Goal: Task Accomplishment & Management: Manage account settings

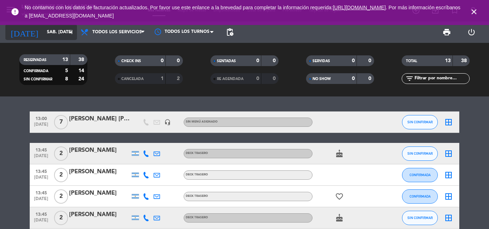
click at [43, 30] on input "sáb. [DATE]" at bounding box center [73, 32] width 60 height 12
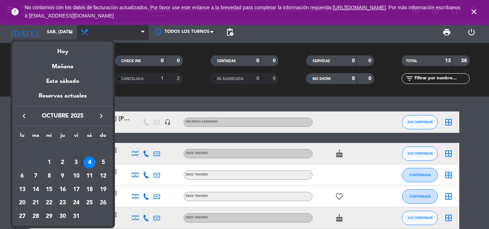
drag, startPoint x: 50, startPoint y: 45, endPoint x: 121, endPoint y: 25, distance: 74.1
click at [53, 46] on div "Hoy" at bounding box center [63, 49] width 100 height 15
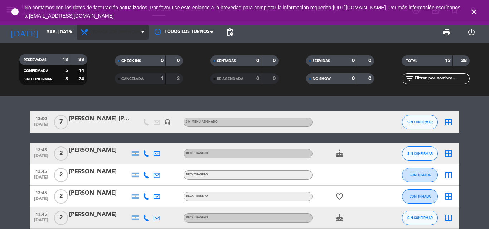
type input "vie. [DATE]"
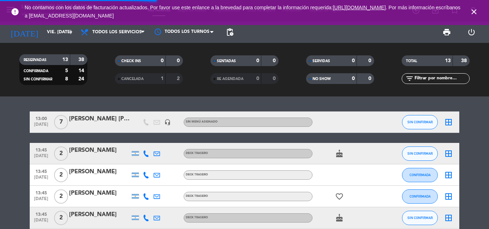
click at [470, 13] on icon "close" at bounding box center [474, 12] width 9 height 9
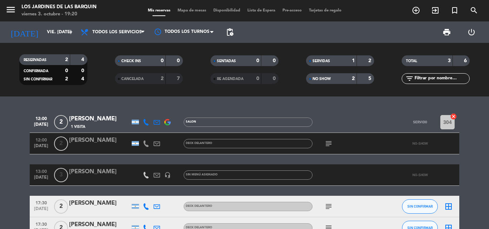
scroll to position [36, 0]
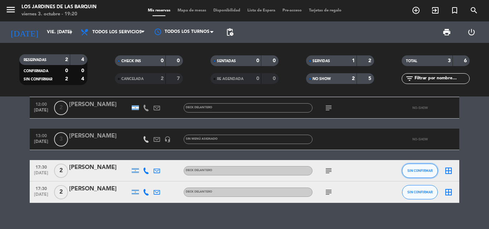
click at [416, 169] on span "SIN CONFIRMAR" at bounding box center [419, 171] width 25 height 4
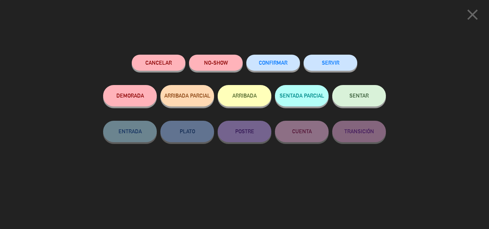
click at [343, 70] on div "SERVIR" at bounding box center [331, 70] width 54 height 30
click at [340, 62] on button "SERVIR" at bounding box center [331, 63] width 54 height 16
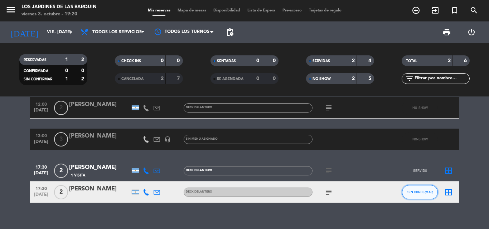
click at [425, 190] on span "SIN CONFIRMAR" at bounding box center [419, 192] width 25 height 4
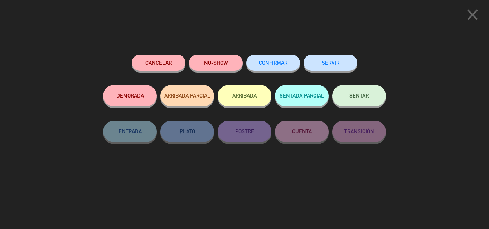
click at [338, 69] on button "SERVIR" at bounding box center [331, 63] width 54 height 16
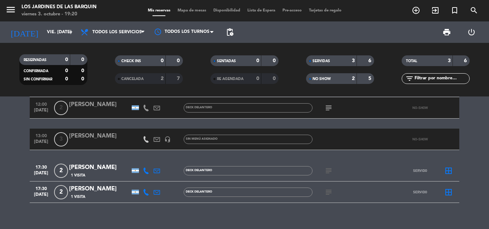
scroll to position [45, 0]
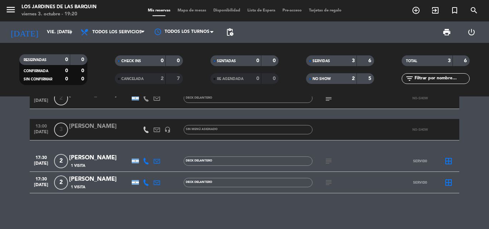
click at [479, 160] on bookings-row "12:00 [DATE] 2 [PERSON_NAME] 1 Visita SALON SERVIDO 304 cancel 12:00 [DATE] 2 […" at bounding box center [244, 129] width 489 height 127
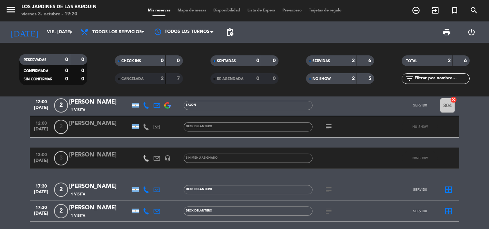
scroll to position [3, 0]
